Goal: Task Accomplishment & Management: Manage account settings

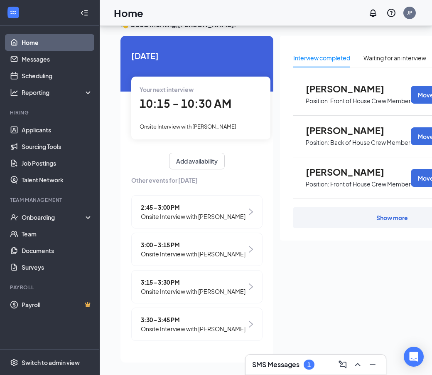
scroll to position [30, 0]
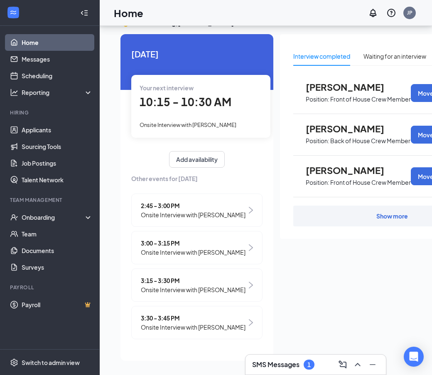
click at [236, 204] on div "2:45 - 3:00 PM Onsite Interview with [PERSON_NAME]" at bounding box center [196, 209] width 131 height 33
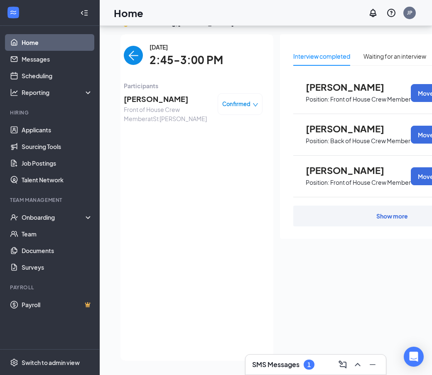
click at [135, 46] on img "back-button" at bounding box center [133, 55] width 19 height 19
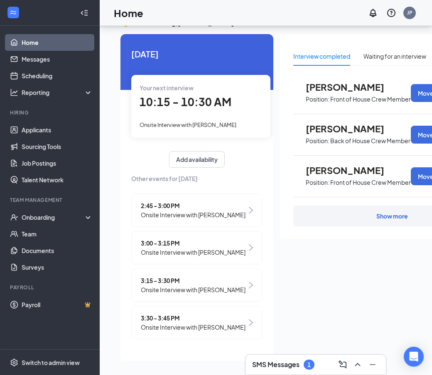
click at [200, 276] on span "3:15 - 3:30 PM" at bounding box center [193, 280] width 105 height 9
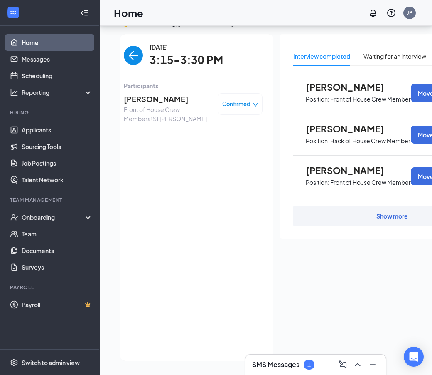
click at [192, 93] on span "[PERSON_NAME]" at bounding box center [167, 99] width 87 height 12
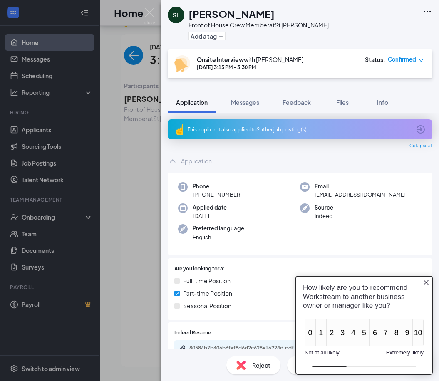
click at [282, 133] on div "This applicant also applied to 2 other job posting(s)" at bounding box center [300, 129] width 264 height 20
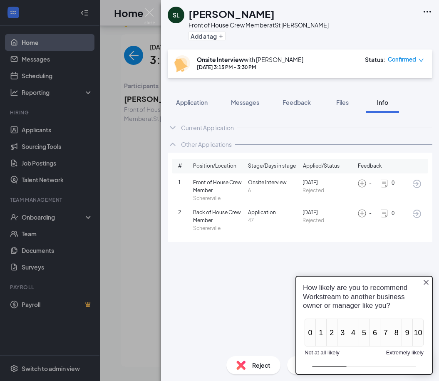
click at [424, 280] on icon "Close button" at bounding box center [425, 282] width 7 height 7
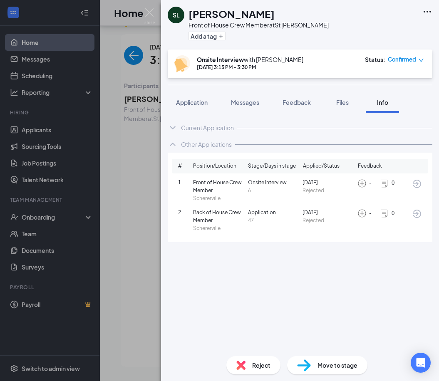
click at [157, 12] on div "SL [PERSON_NAME] Front of House Crew Member at [GEOGRAPHIC_DATA][PERSON_NAME] A…" at bounding box center [219, 190] width 439 height 381
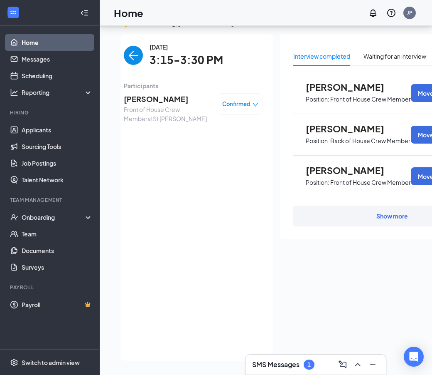
click at [151, 15] on div "Home JP" at bounding box center [266, 13] width 333 height 26
click at [138, 48] on img "back-button" at bounding box center [133, 55] width 19 height 19
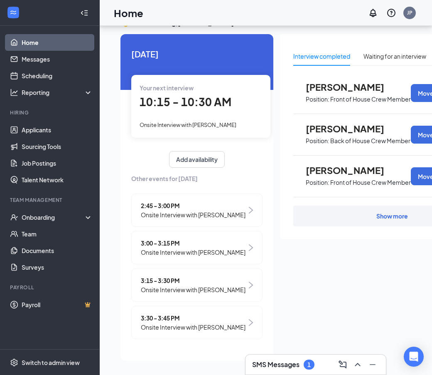
scroll to position [30, 0]
click at [264, 358] on div "SMS Messages 1" at bounding box center [315, 364] width 127 height 13
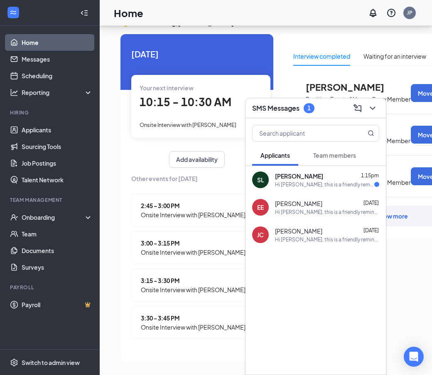
click at [297, 191] on div "SL [PERSON_NAME] 1:15pm Hi [PERSON_NAME], this is a friendly reminder. Your mee…" at bounding box center [316, 179] width 141 height 27
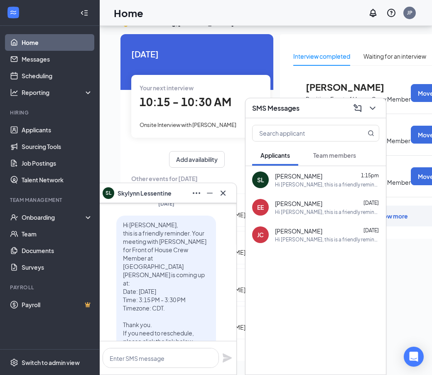
scroll to position [0, 0]
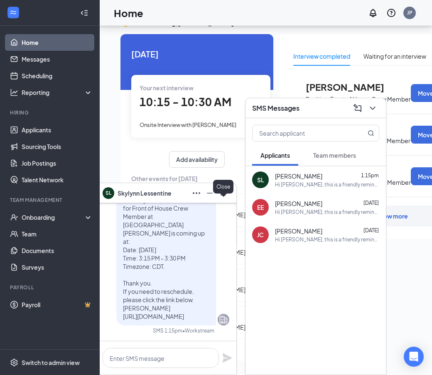
click at [224, 195] on icon "Cross" at bounding box center [223, 193] width 10 height 10
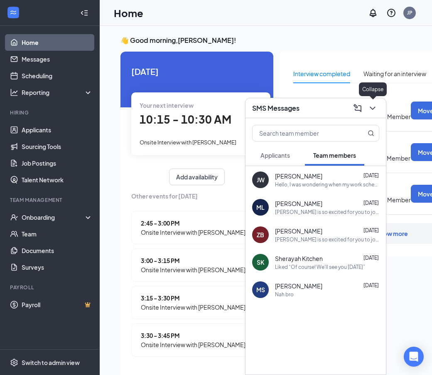
click at [372, 110] on icon "ChevronDown" at bounding box center [373, 108] width 10 height 10
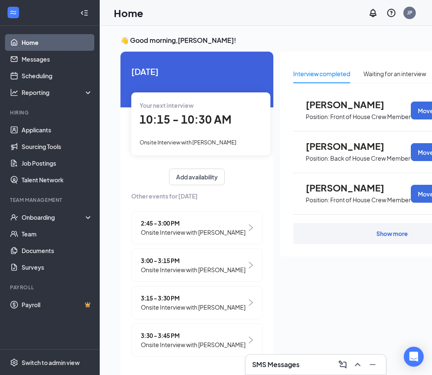
click at [185, 222] on span "2:45 - 3:00 PM" at bounding box center [193, 222] width 105 height 9
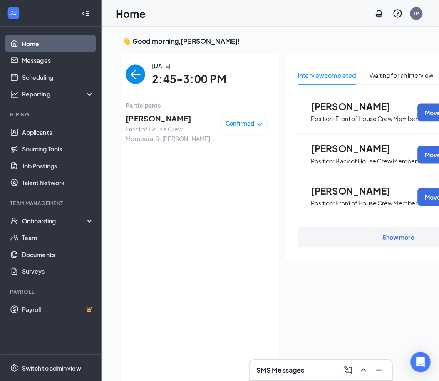
scroll to position [10, 0]
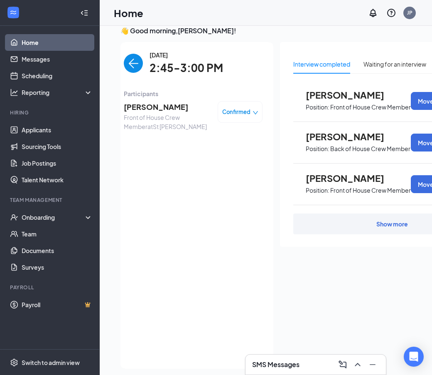
click at [162, 108] on span "[PERSON_NAME]" at bounding box center [167, 107] width 87 height 12
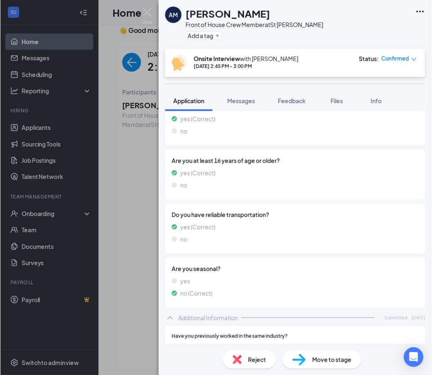
scroll to position [166, 0]
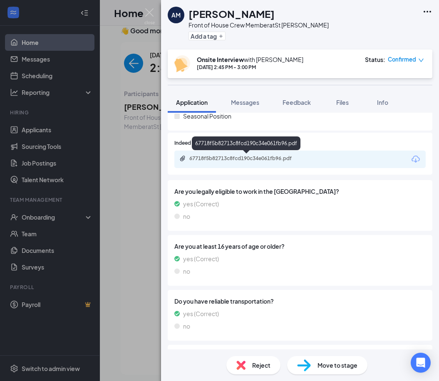
click at [259, 158] on div "67718f5b82713c8fcd190c34e061fb96.pdf" at bounding box center [247, 158] width 116 height 7
click at [148, 13] on img at bounding box center [149, 16] width 10 height 16
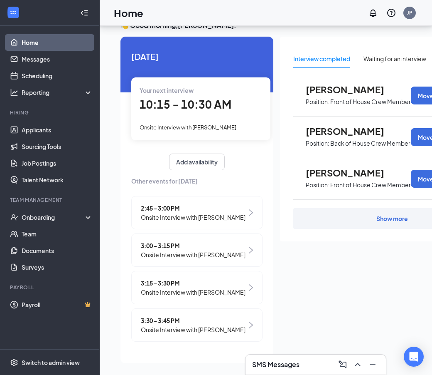
scroll to position [30, 0]
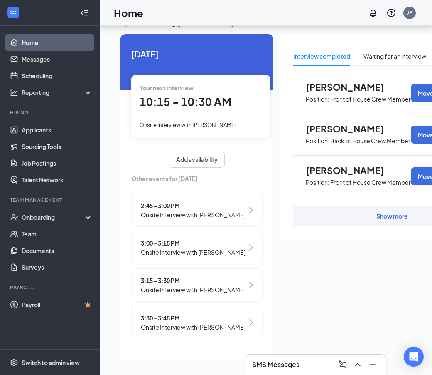
click at [178, 238] on span "3:00 - 3:15 PM" at bounding box center [193, 242] width 105 height 9
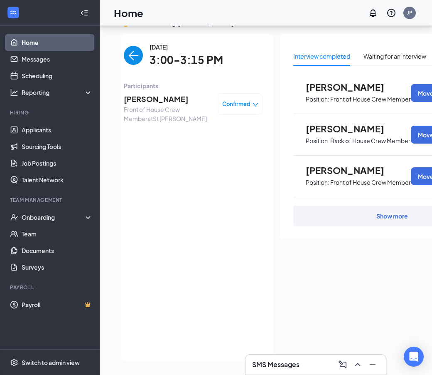
click at [131, 47] on img "back-button" at bounding box center [133, 55] width 19 height 19
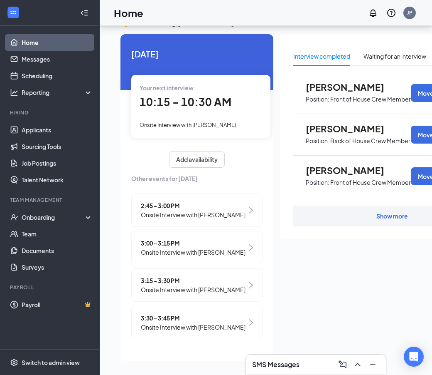
click at [180, 276] on span "3:15 - 3:30 PM" at bounding box center [193, 280] width 105 height 9
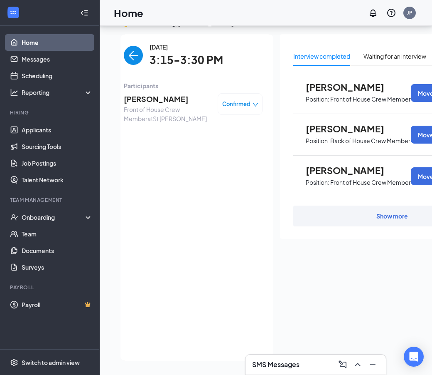
click at [165, 93] on span "[PERSON_NAME]" at bounding box center [167, 99] width 87 height 12
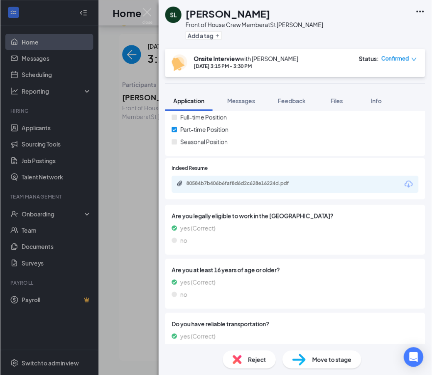
scroll to position [166, 0]
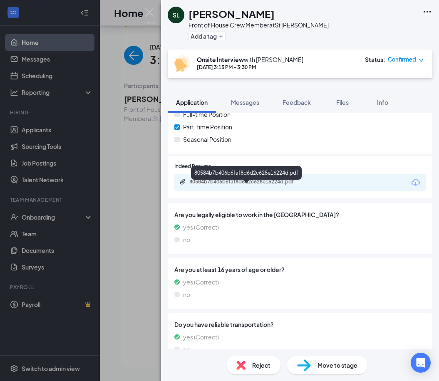
click at [266, 183] on div "80584b7b406b6faf8d6d2c628e16224d.pdf" at bounding box center [247, 181] width 116 height 7
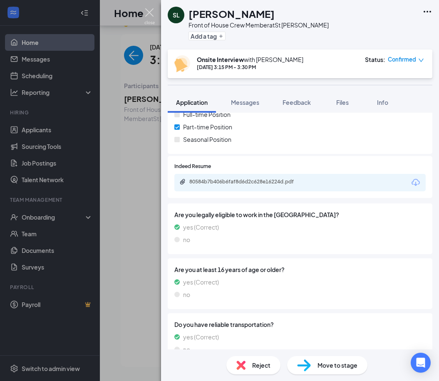
click at [153, 16] on img at bounding box center [149, 16] width 10 height 16
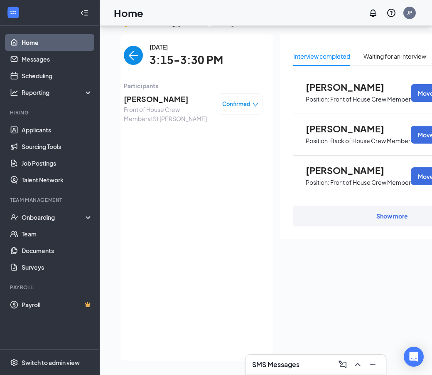
click at [139, 46] on img "back-button" at bounding box center [133, 55] width 19 height 19
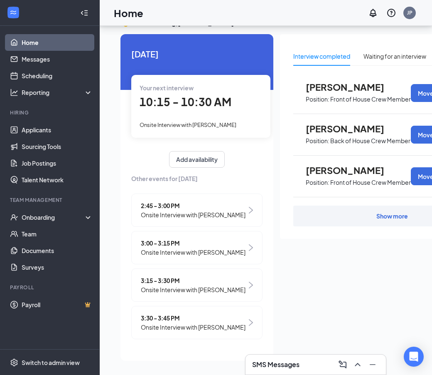
scroll to position [30, 0]
click at [221, 316] on span "3:30 - 3:45 PM" at bounding box center [193, 317] width 105 height 9
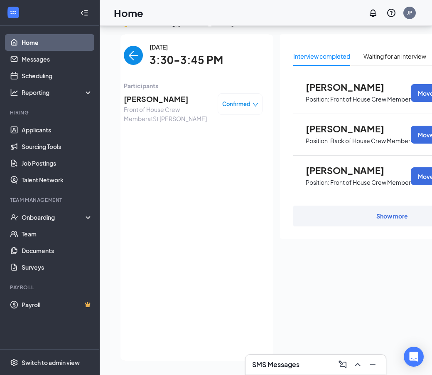
click at [158, 93] on span "[PERSON_NAME]" at bounding box center [167, 99] width 87 height 12
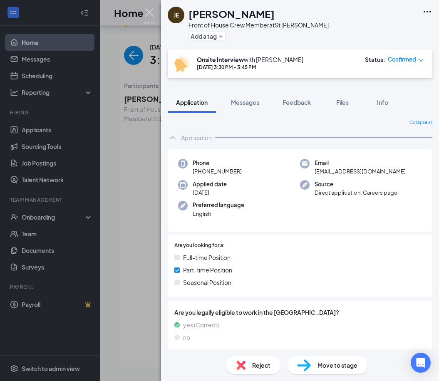
click at [150, 15] on img at bounding box center [149, 16] width 10 height 16
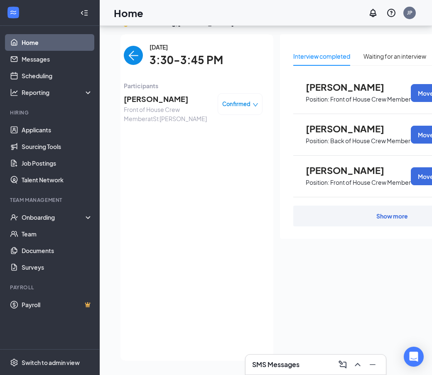
click at [126, 46] on img "back-button" at bounding box center [133, 55] width 19 height 19
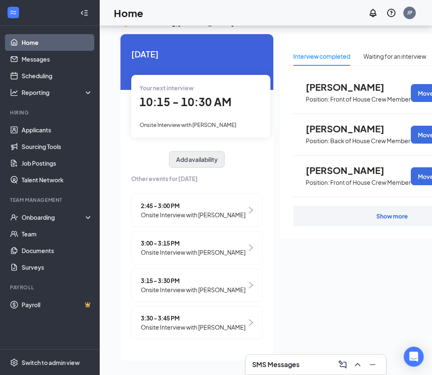
scroll to position [30, 0]
